Goal: Task Accomplishment & Management: Manage account settings

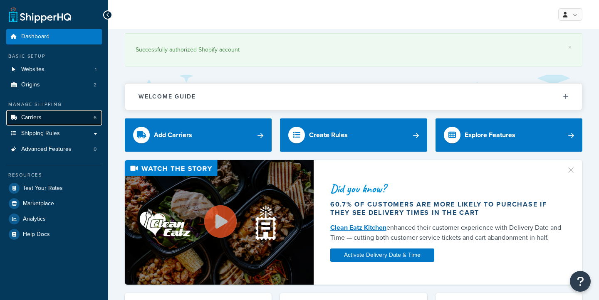
click at [55, 120] on link "Carriers 6" at bounding box center [54, 117] width 96 height 15
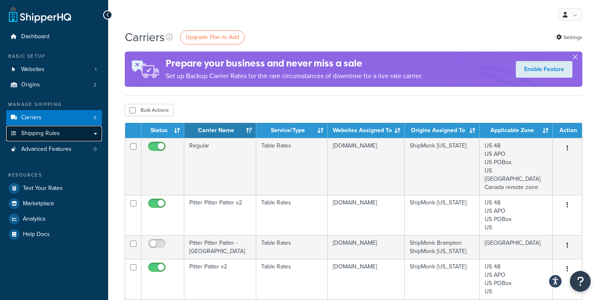
click at [61, 137] on link "Shipping Rules" at bounding box center [54, 133] width 96 height 15
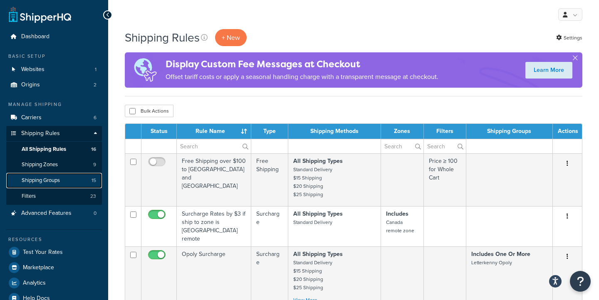
click at [70, 180] on link "Shipping Groups 15" at bounding box center [54, 180] width 96 height 15
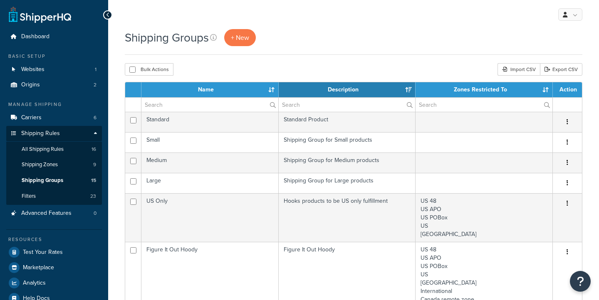
select select "15"
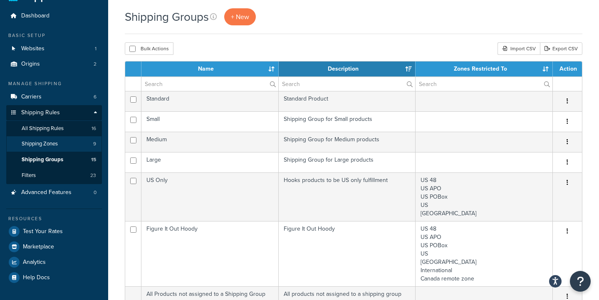
scroll to position [19, 0]
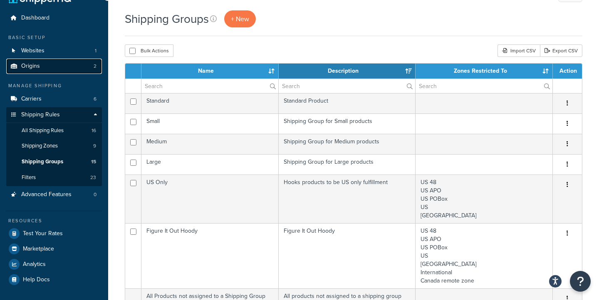
click at [46, 65] on link "Origins 2" at bounding box center [54, 66] width 96 height 15
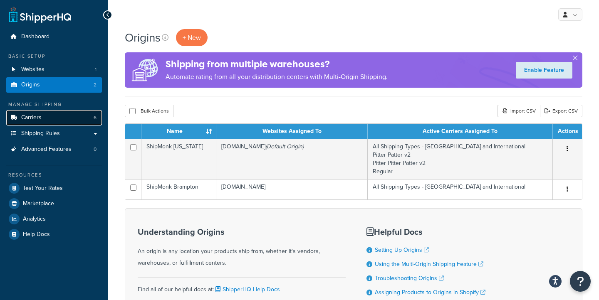
click at [71, 118] on link "Carriers 6" at bounding box center [54, 117] width 96 height 15
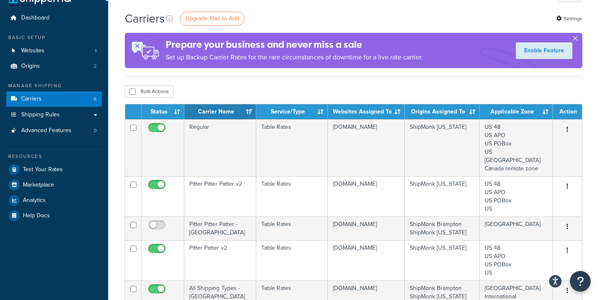
scroll to position [18, 0]
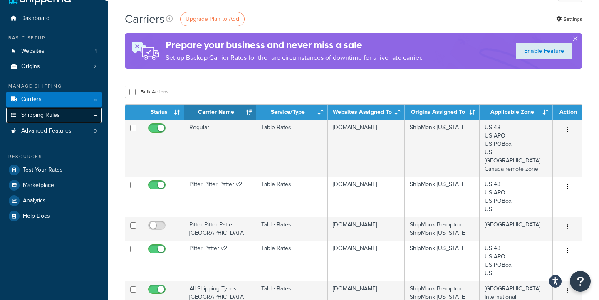
click at [92, 118] on link "Shipping Rules" at bounding box center [54, 115] width 96 height 15
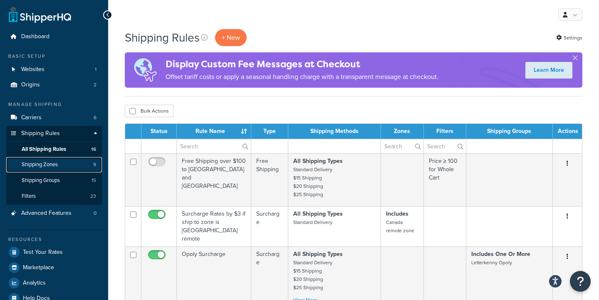
click at [72, 171] on link "Shipping Zones 9" at bounding box center [54, 164] width 96 height 15
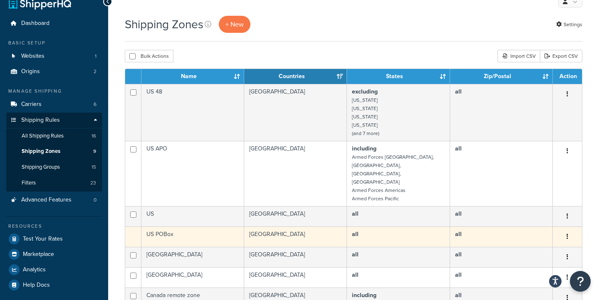
scroll to position [15, 0]
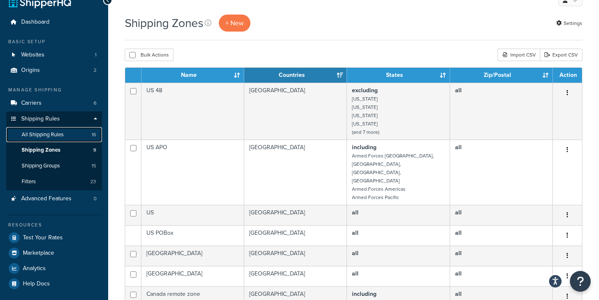
click at [65, 132] on link "All Shipping Rules 16" at bounding box center [54, 134] width 96 height 15
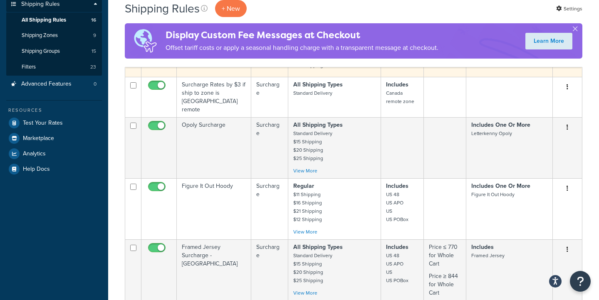
scroll to position [126, 0]
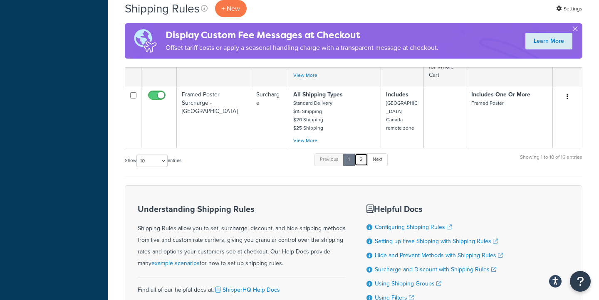
click at [364, 159] on link "2" at bounding box center [362, 160] width 14 height 12
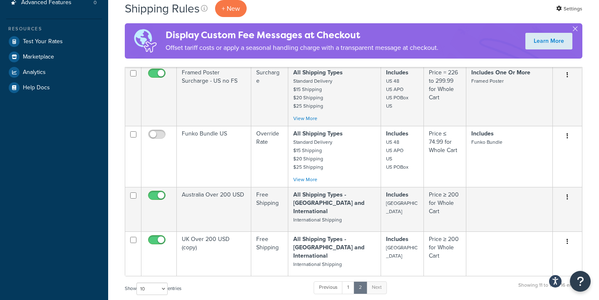
scroll to position [212, 0]
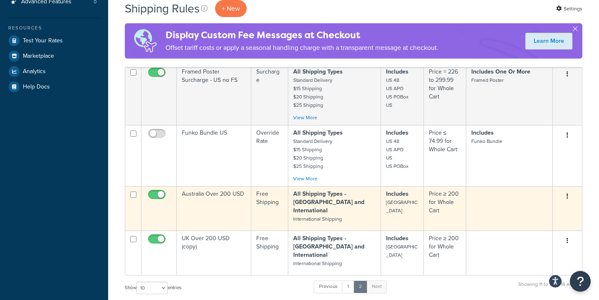
click at [229, 203] on td "Australia Over 200 USD" at bounding box center [214, 208] width 74 height 45
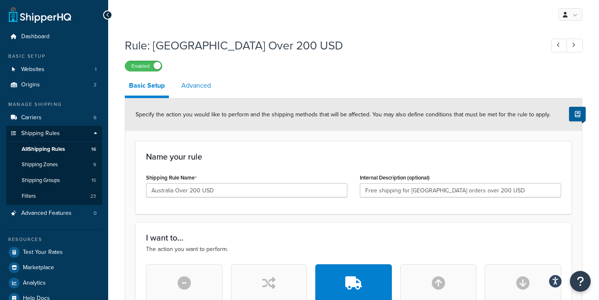
click at [211, 88] on link "Advanced" at bounding box center [196, 86] width 38 height 20
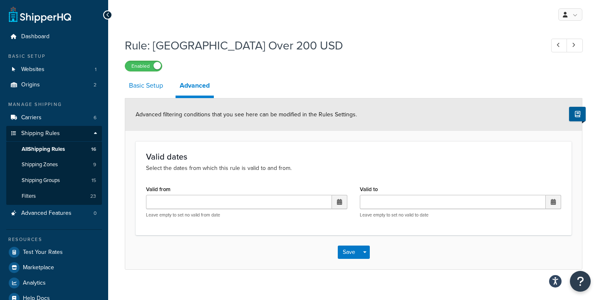
click at [155, 87] on link "Basic Setup" at bounding box center [146, 86] width 42 height 20
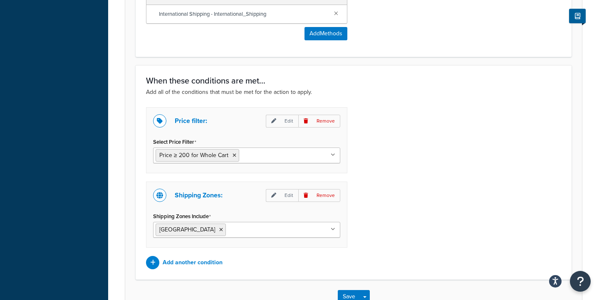
scroll to position [493, 0]
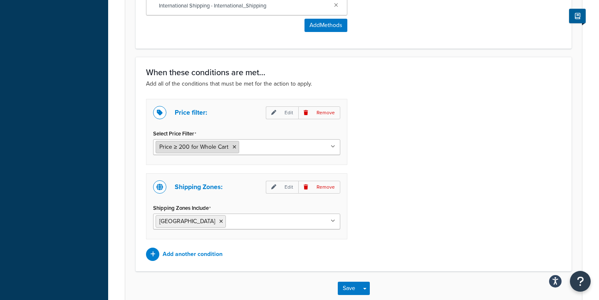
click at [199, 146] on span "Price ≥ 200 for Whole Cart" at bounding box center [193, 147] width 69 height 9
click at [280, 113] on p "Edit" at bounding box center [282, 113] width 32 height 13
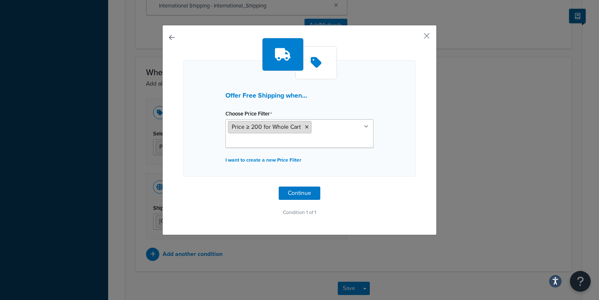
click at [258, 127] on span "Price ≥ 200 for Whole Cart" at bounding box center [266, 127] width 69 height 9
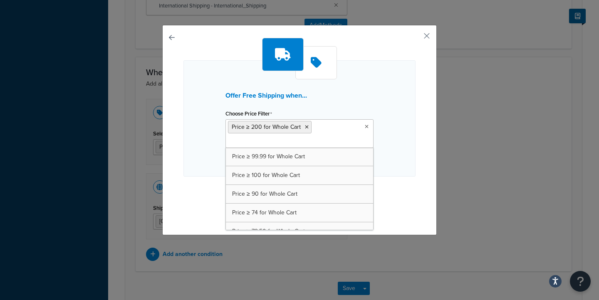
click at [321, 126] on ul "Price ≥ 200 for Whole Cart" at bounding box center [300, 133] width 148 height 29
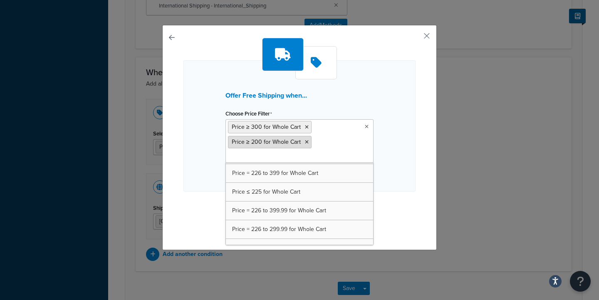
click at [306, 143] on icon at bounding box center [307, 142] width 4 height 5
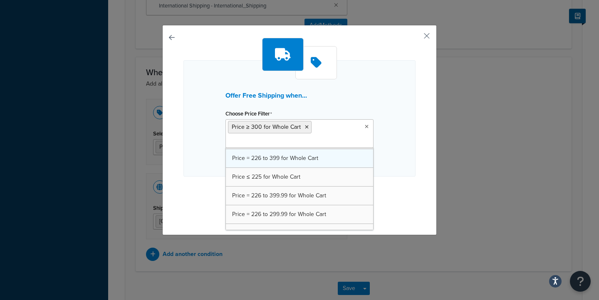
scroll to position [292, 0]
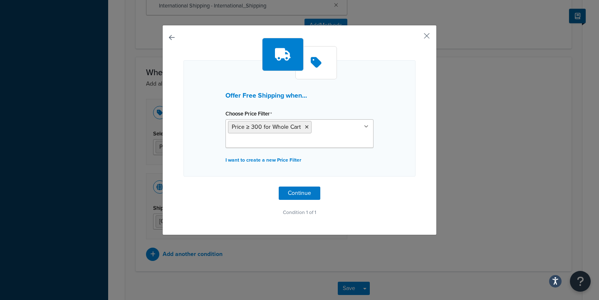
click at [403, 180] on div "Offer Free Shipping when... Choose Price Filter Price ≥ 300 for Whole Cart Pric…" at bounding box center [300, 128] width 232 height 181
click at [302, 196] on button "Continue" at bounding box center [300, 193] width 42 height 13
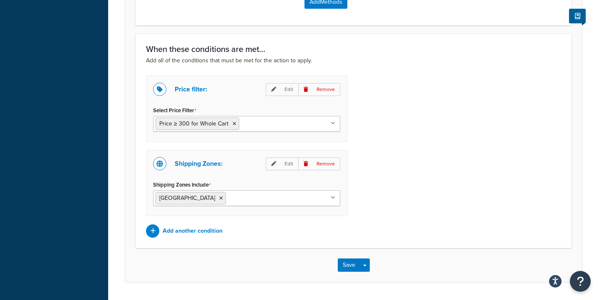
scroll to position [541, 0]
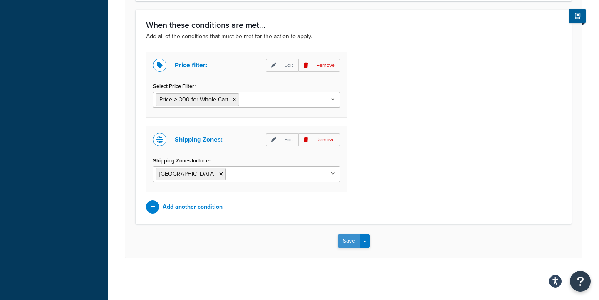
click at [346, 244] on button "Save" at bounding box center [349, 241] width 22 height 13
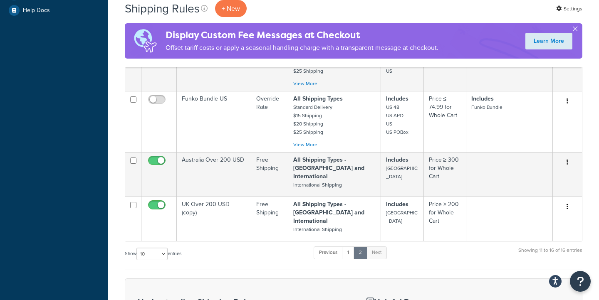
scroll to position [283, 0]
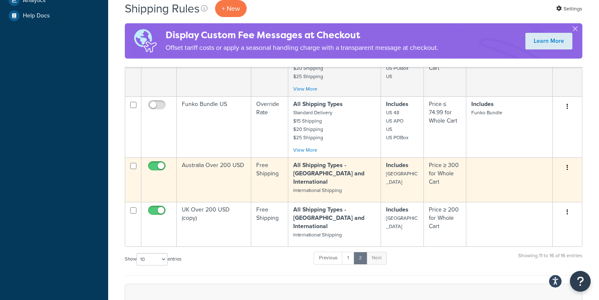
click at [479, 166] on td at bounding box center [509, 180] width 87 height 45
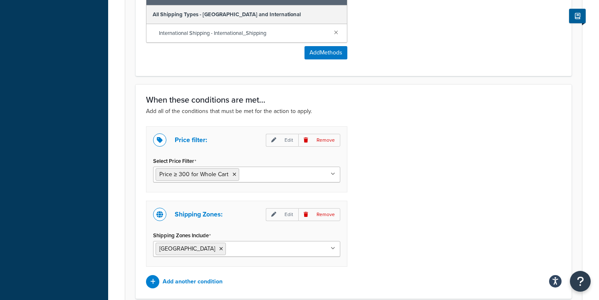
scroll to position [471, 0]
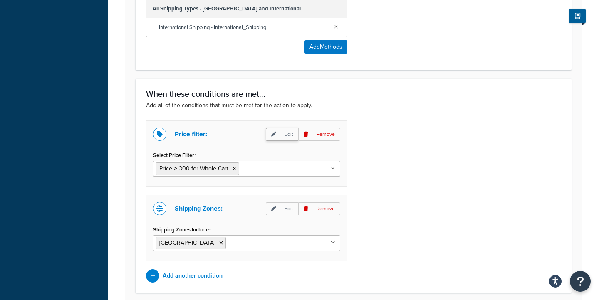
click at [279, 137] on p "Edit" at bounding box center [282, 134] width 32 height 13
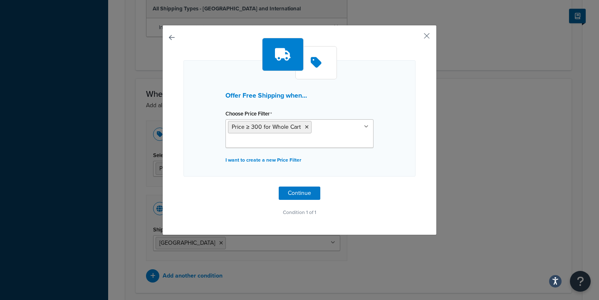
click at [283, 139] on input "Choose Price Filter" at bounding box center [265, 141] width 74 height 9
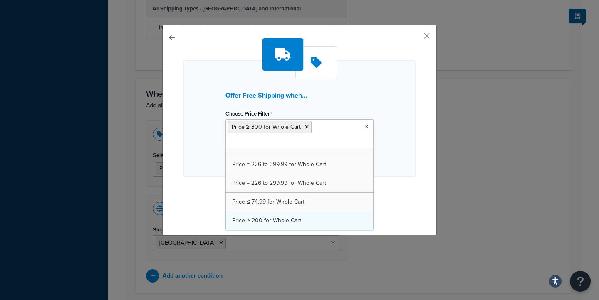
scroll to position [273, 0]
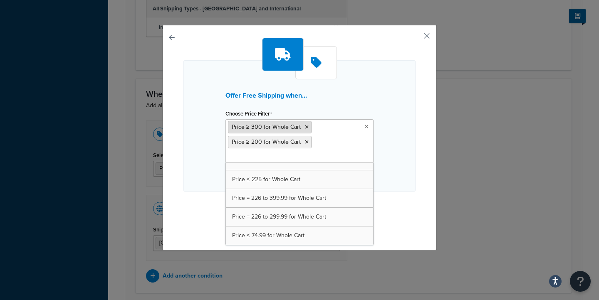
click at [307, 128] on icon at bounding box center [307, 127] width 4 height 5
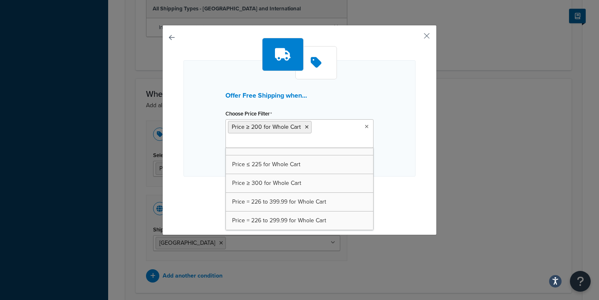
scroll to position [292, 0]
click at [413, 146] on div "Offer Free Shipping when... Choose Price Filter Price ≥ 200 for Whole Cart Pric…" at bounding box center [300, 118] width 232 height 117
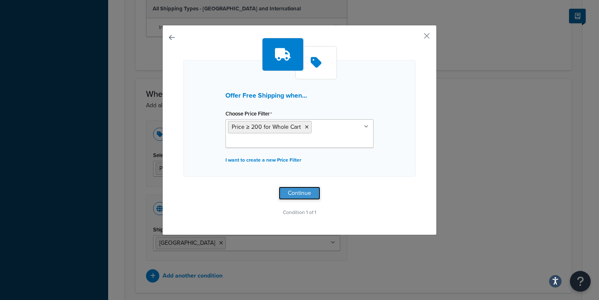
click at [304, 191] on button "Continue" at bounding box center [300, 193] width 42 height 13
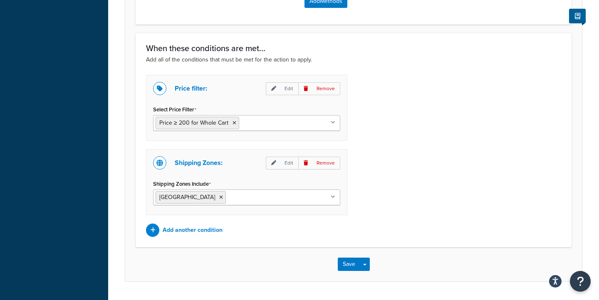
scroll to position [541, 0]
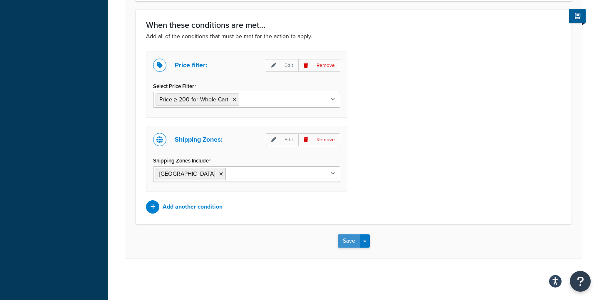
click at [341, 243] on button "Save" at bounding box center [349, 241] width 22 height 13
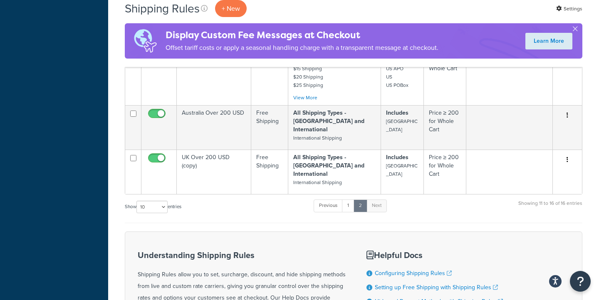
scroll to position [337, 0]
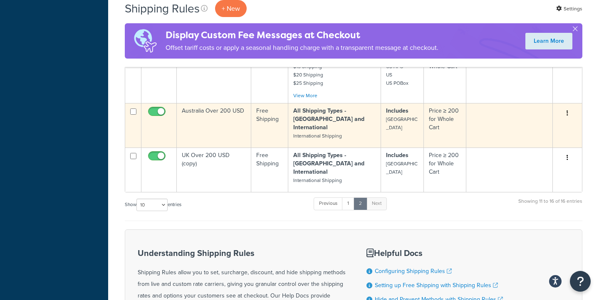
click at [228, 119] on td "Australia Over 200 USD" at bounding box center [214, 125] width 74 height 45
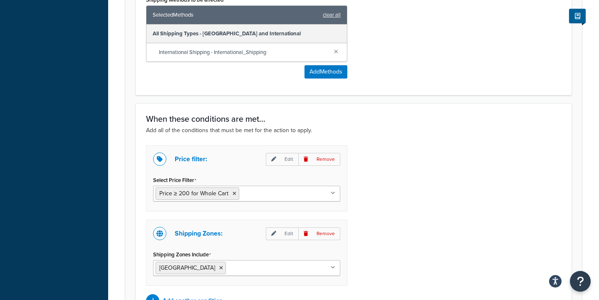
scroll to position [448, 0]
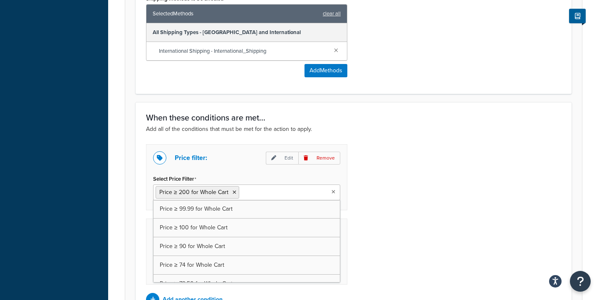
click at [248, 194] on input "Select Price Filter" at bounding box center [278, 192] width 74 height 9
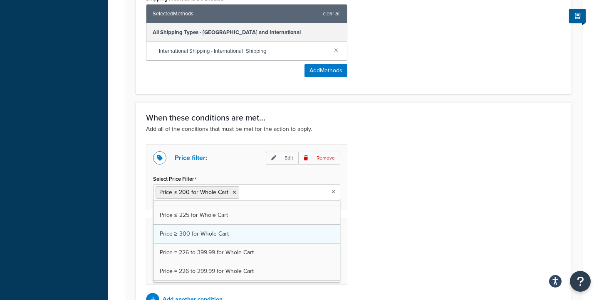
scroll to position [273, 0]
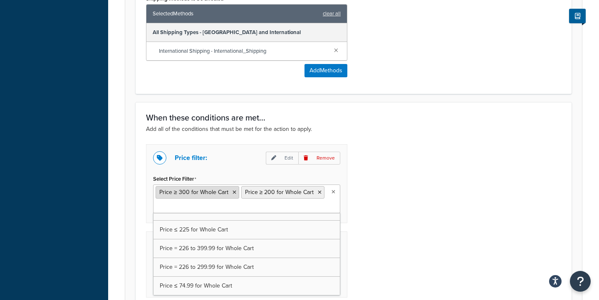
click at [234, 192] on icon at bounding box center [235, 192] width 4 height 5
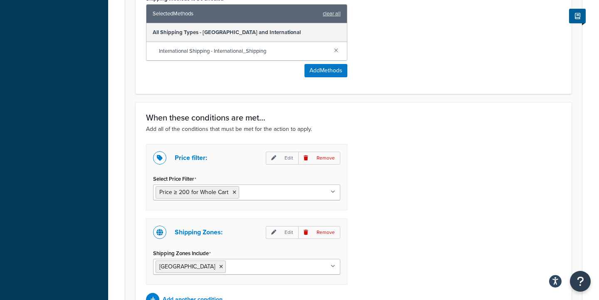
click at [370, 176] on div "Price filter: Edit Remove Select Price Filter Price ≥ 200 for Whole Cart Price …" at bounding box center [354, 225] width 428 height 162
click at [235, 192] on icon at bounding box center [235, 192] width 4 height 5
click at [294, 189] on input "Select Price Filter" at bounding box center [278, 192] width 74 height 9
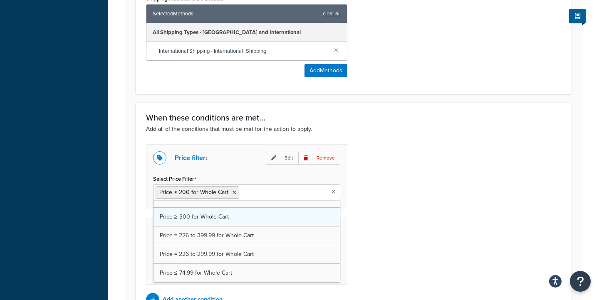
scroll to position [273, 0]
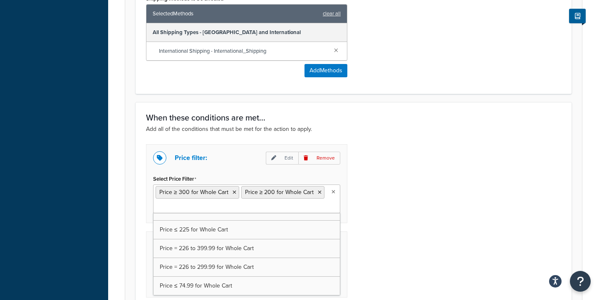
click at [319, 193] on icon at bounding box center [320, 192] width 4 height 5
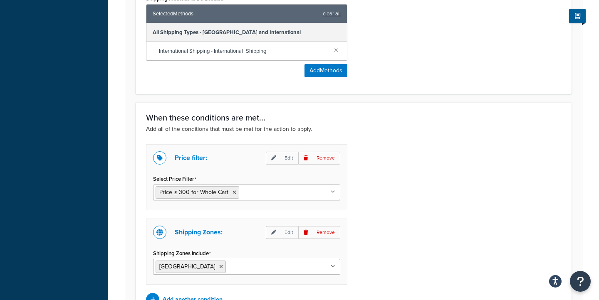
click at [449, 189] on div "Price filter: Edit Remove Select Price Filter Price ≥ 300 for Whole Cart Price …" at bounding box center [354, 225] width 428 height 162
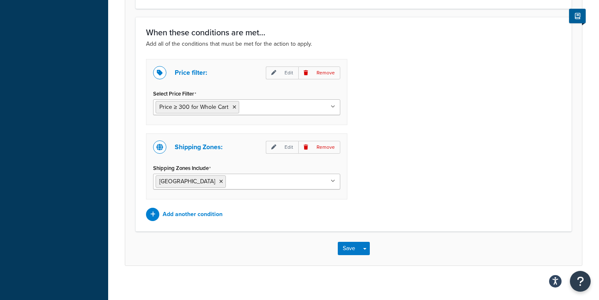
scroll to position [541, 0]
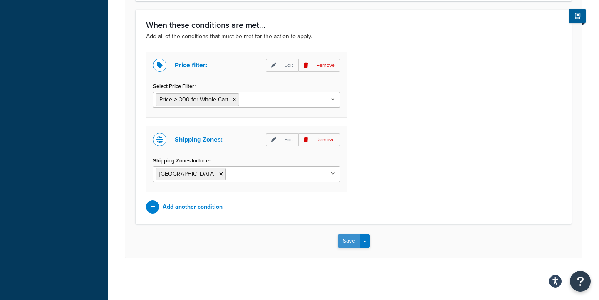
click at [350, 240] on button "Save" at bounding box center [349, 241] width 22 height 13
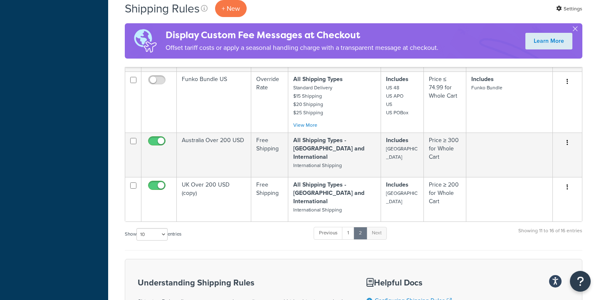
scroll to position [308, 0]
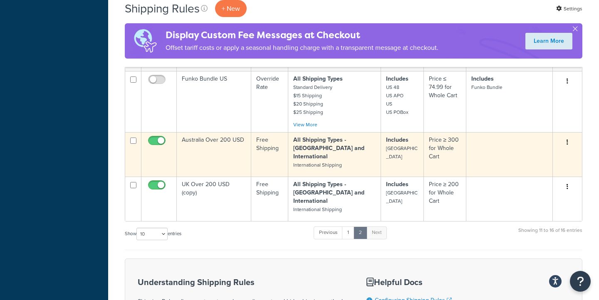
click at [261, 151] on td "Free Shipping" at bounding box center [269, 154] width 37 height 45
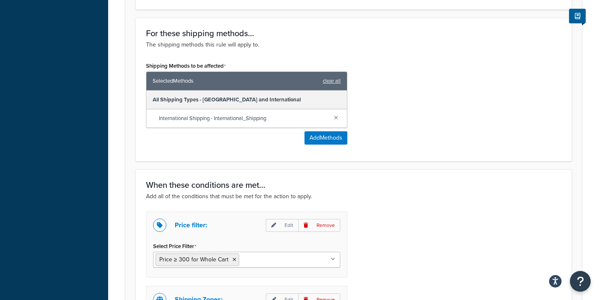
scroll to position [541, 0]
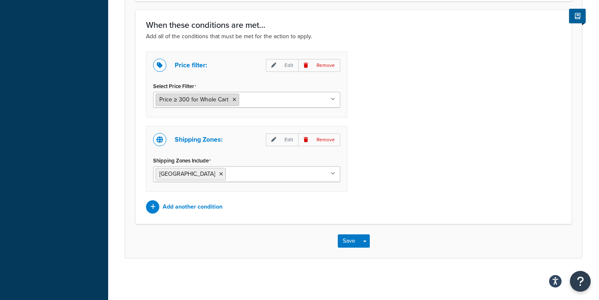
click at [207, 100] on span "Price ≥ 300 for Whole Cart" at bounding box center [193, 99] width 69 height 9
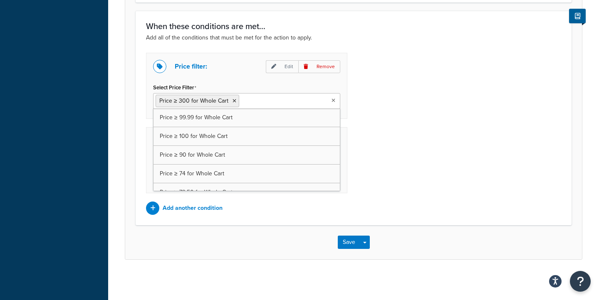
click at [260, 102] on input "Select Price Filter" at bounding box center [278, 100] width 74 height 9
type input "200"
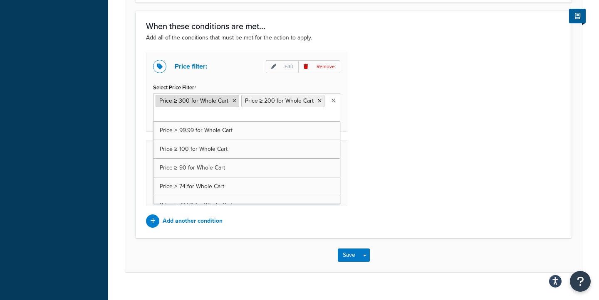
click at [233, 103] on icon at bounding box center [235, 101] width 4 height 5
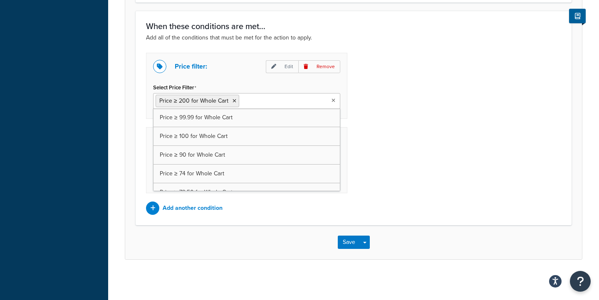
click at [399, 128] on div "Price filter: Edit Remove Select Price Filter Price ≥ 200 for Whole Cart Price …" at bounding box center [354, 134] width 428 height 162
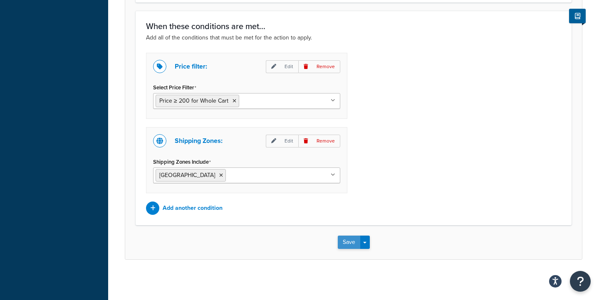
click at [349, 243] on button "Save" at bounding box center [349, 242] width 22 height 13
